Goal: Information Seeking & Learning: Learn about a topic

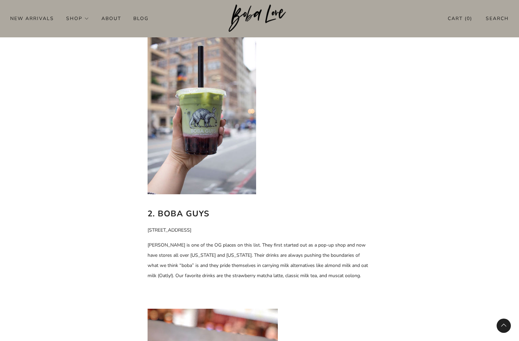
scroll to position [590, 0]
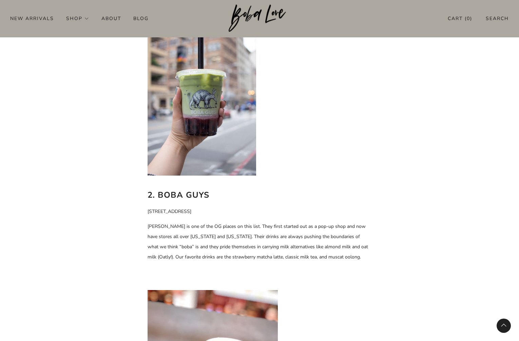
click at [192, 194] on b "2. Boba Guys" at bounding box center [179, 194] width 62 height 11
drag, startPoint x: 208, startPoint y: 192, endPoint x: 157, endPoint y: 192, distance: 50.2
click at [157, 192] on b "2. Boba Guys" at bounding box center [179, 194] width 62 height 11
copy b "[PERSON_NAME]"
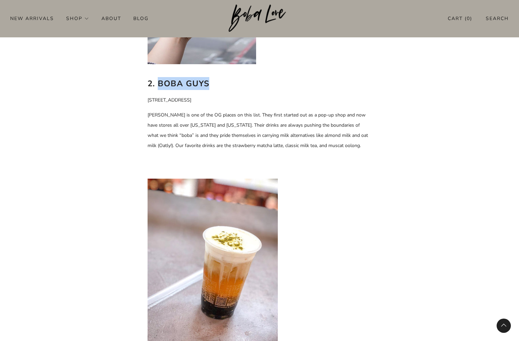
scroll to position [787, 0]
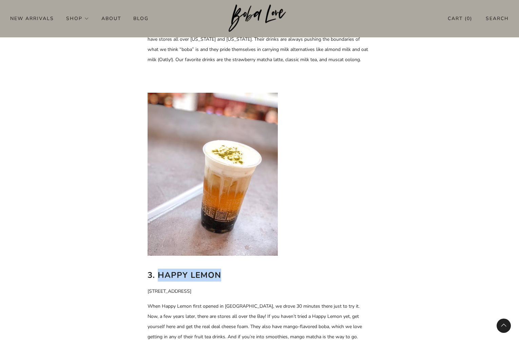
drag, startPoint x: 223, startPoint y: 274, endPoint x: 158, endPoint y: 276, distance: 64.8
click at [158, 276] on h2 "3. Happy Lemon" at bounding box center [260, 274] width 224 height 13
copy b "Happy Lemon"
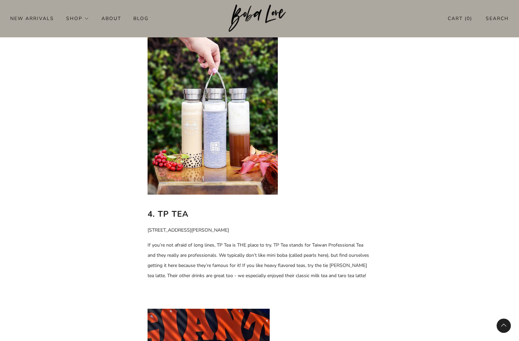
scroll to position [1136, 0]
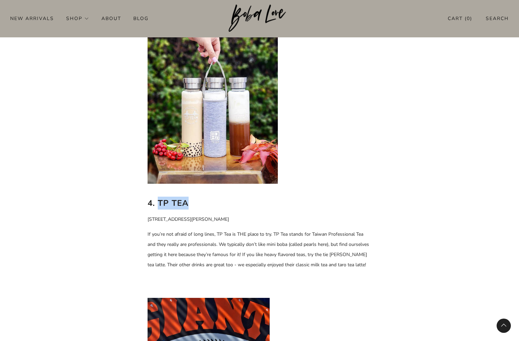
drag, startPoint x: 187, startPoint y: 202, endPoint x: 158, endPoint y: 203, distance: 28.9
click at [158, 203] on b "4. TP Tea" at bounding box center [168, 202] width 41 height 11
copy b "TP Tea"
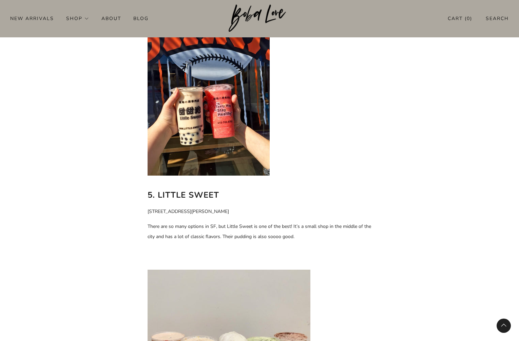
scroll to position [1391, 0]
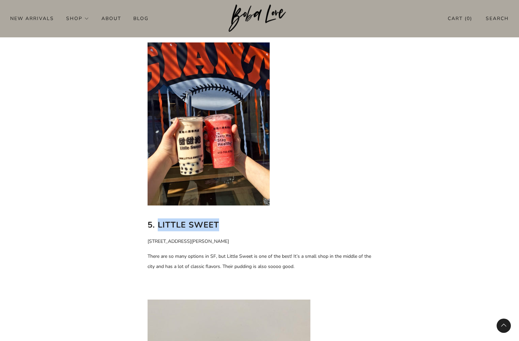
drag, startPoint x: 157, startPoint y: 225, endPoint x: 231, endPoint y: 226, distance: 73.6
click at [231, 226] on h2 "5. Little Sweet" at bounding box center [260, 224] width 224 height 13
copy b "Little Sweet"
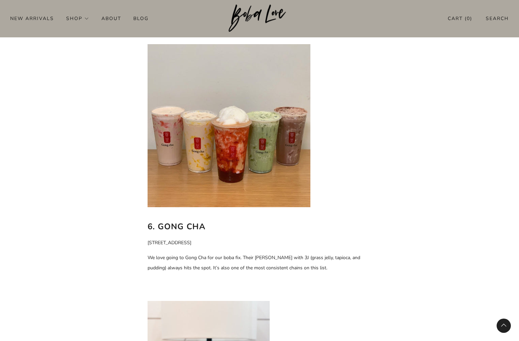
scroll to position [1647, 0]
drag, startPoint x: 204, startPoint y: 225, endPoint x: 159, endPoint y: 225, distance: 44.8
click at [159, 225] on b "6. Gong Cha" at bounding box center [177, 225] width 58 height 11
copy b "[PERSON_NAME]"
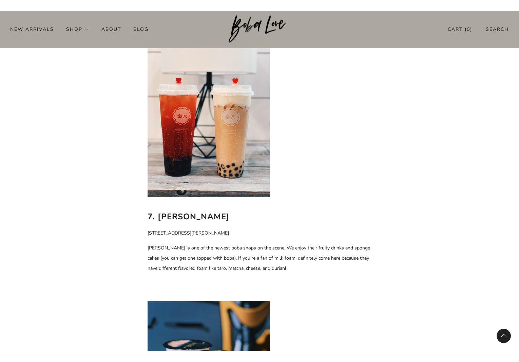
scroll to position [1931, 0]
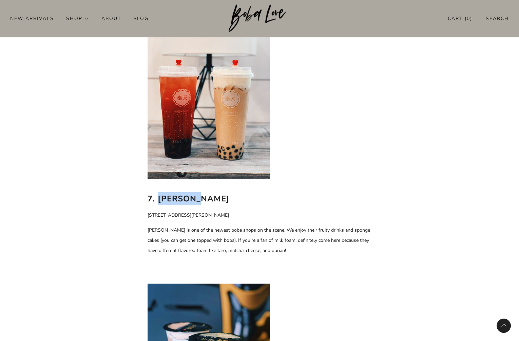
drag, startPoint x: 204, startPoint y: 198, endPoint x: 158, endPoint y: 199, distance: 46.1
click at [158, 199] on h2 "7. [PERSON_NAME]" at bounding box center [260, 198] width 224 height 13
click at [158, 199] on b "7. [PERSON_NAME]" at bounding box center [189, 198] width 82 height 11
drag, startPoint x: 158, startPoint y: 199, endPoint x: 204, endPoint y: 199, distance: 46.1
click at [204, 199] on h2 "7. [PERSON_NAME]" at bounding box center [260, 198] width 224 height 13
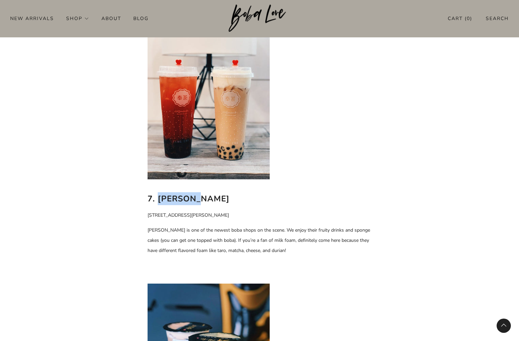
copy b "[PERSON_NAME]"
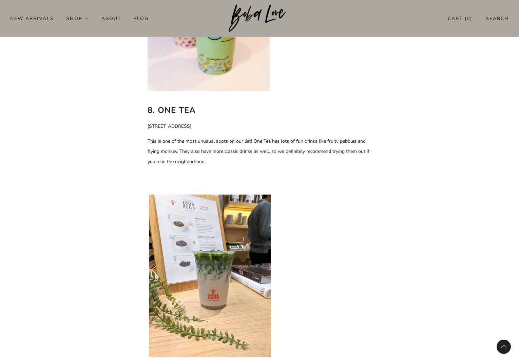
scroll to position [2310, 0]
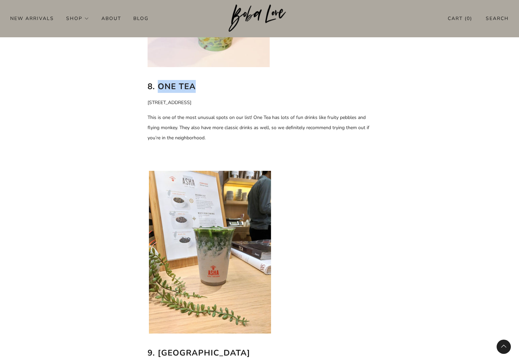
drag, startPoint x: 195, startPoint y: 86, endPoint x: 159, endPoint y: 85, distance: 36.0
click at [159, 85] on b "8. One Tea" at bounding box center [172, 86] width 48 height 11
copy b "One Tea"
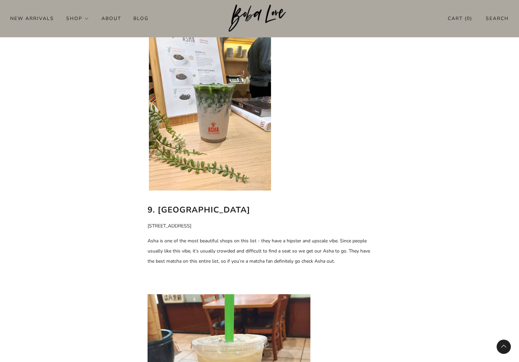
scroll to position [2482, 0]
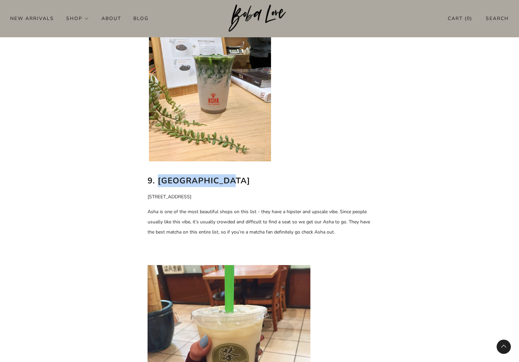
drag, startPoint x: 235, startPoint y: 180, endPoint x: 159, endPoint y: 181, distance: 76.7
click at [159, 181] on h2 "9. [GEOGRAPHIC_DATA]" at bounding box center [260, 180] width 224 height 13
copy b "Asha Tea House"
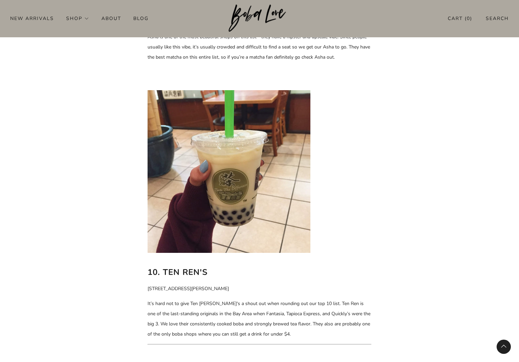
scroll to position [2707, 0]
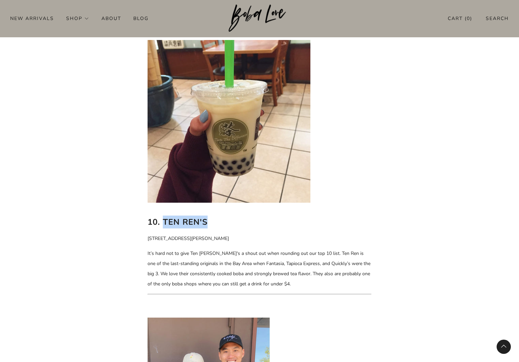
drag, startPoint x: 222, startPoint y: 225, endPoint x: 164, endPoint y: 225, distance: 58.4
click at [164, 225] on h2 "10. Ten Ren's" at bounding box center [260, 222] width 224 height 13
copy b "Ten Ren's"
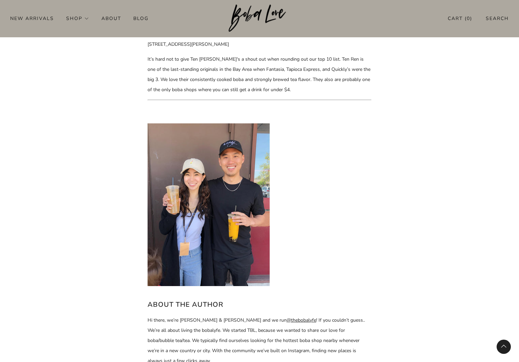
scroll to position [2904, 0]
